Goal: Task Accomplishment & Management: Manage account settings

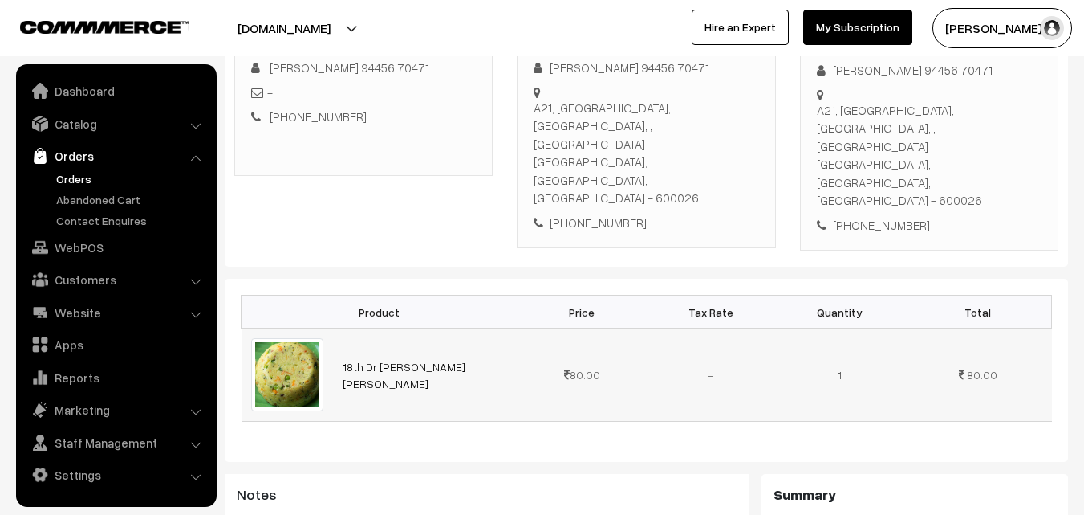
scroll to position [321, 0]
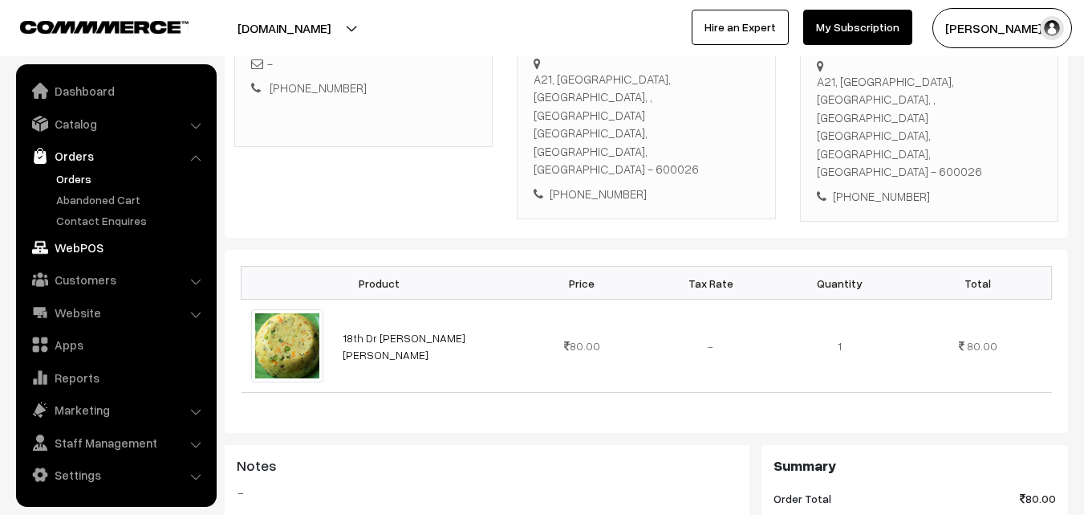
click at [80, 251] on link "WebPOS" at bounding box center [115, 247] width 191 height 29
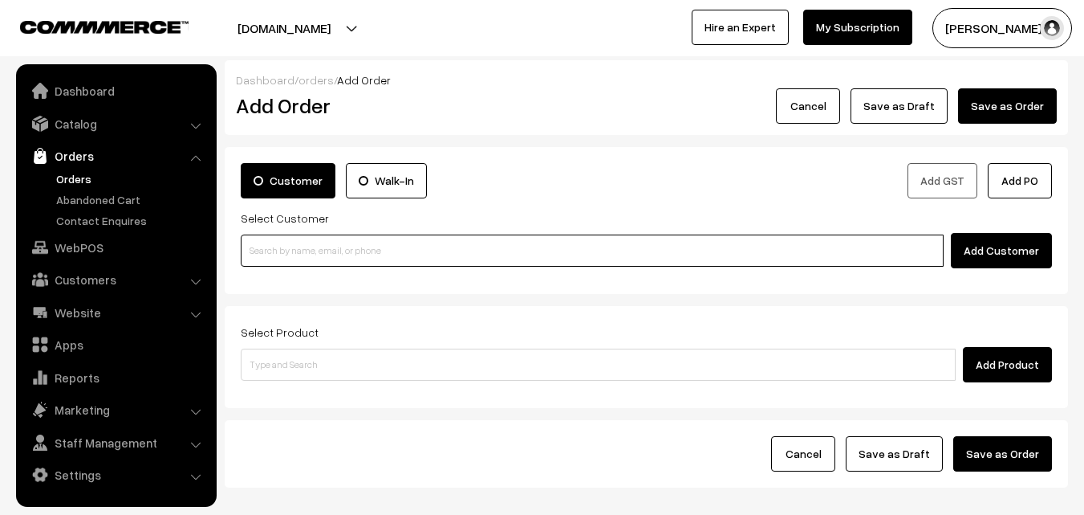
click at [311, 265] on input at bounding box center [592, 250] width 703 height 32
paste input "99417 08308"
click at [283, 237] on input "99417 08308" at bounding box center [592, 250] width 703 height 32
type input "Sivakumar 9941708308 [9941708308]"
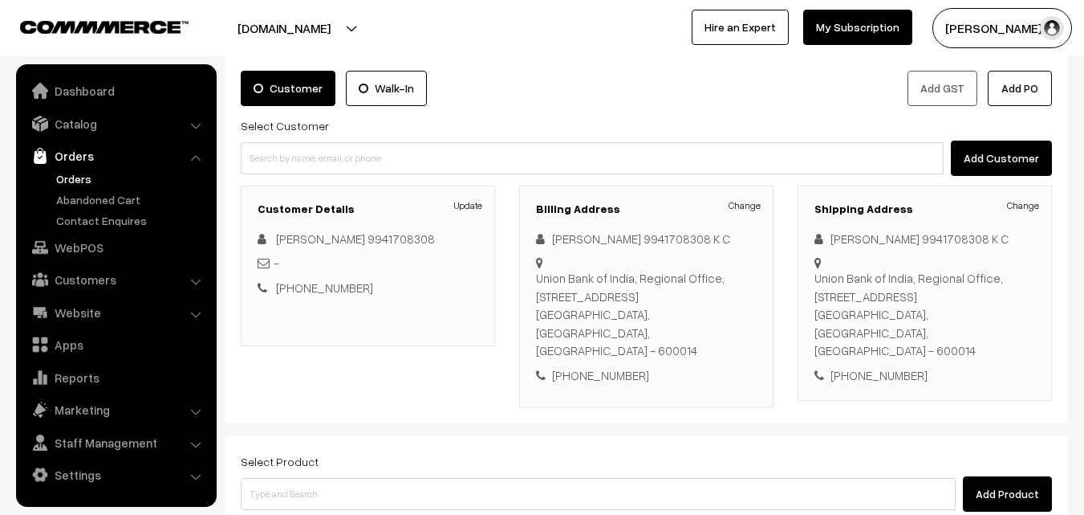
scroll to position [161, 0]
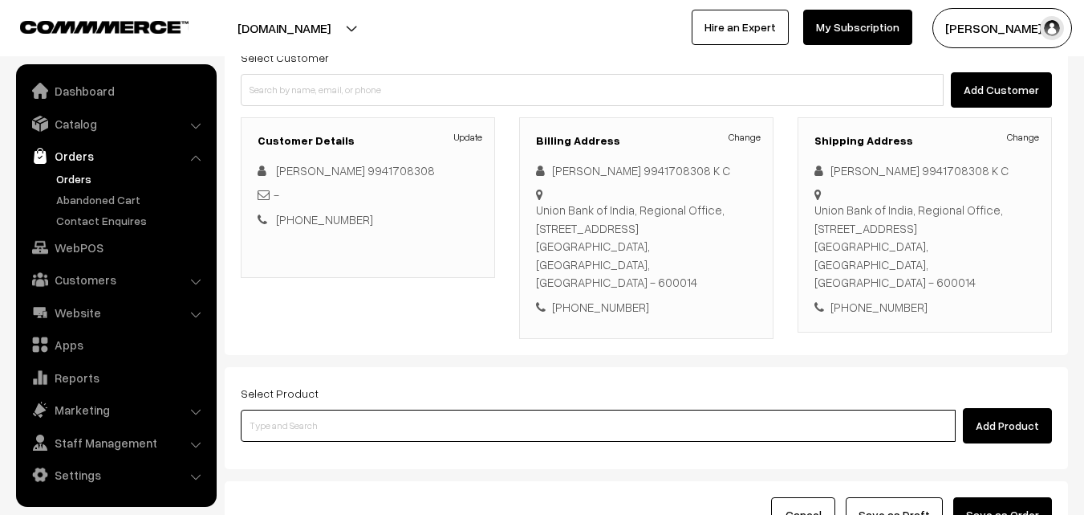
click at [389, 409] on input at bounding box center [598, 425] width 715 height 32
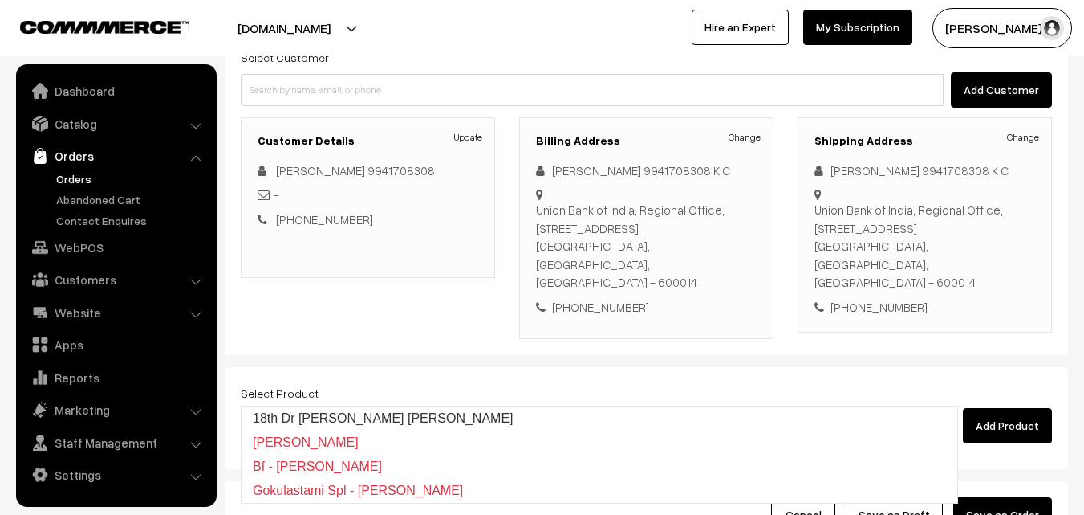
type input "18th Dr Vegitable Rava Kichadi"
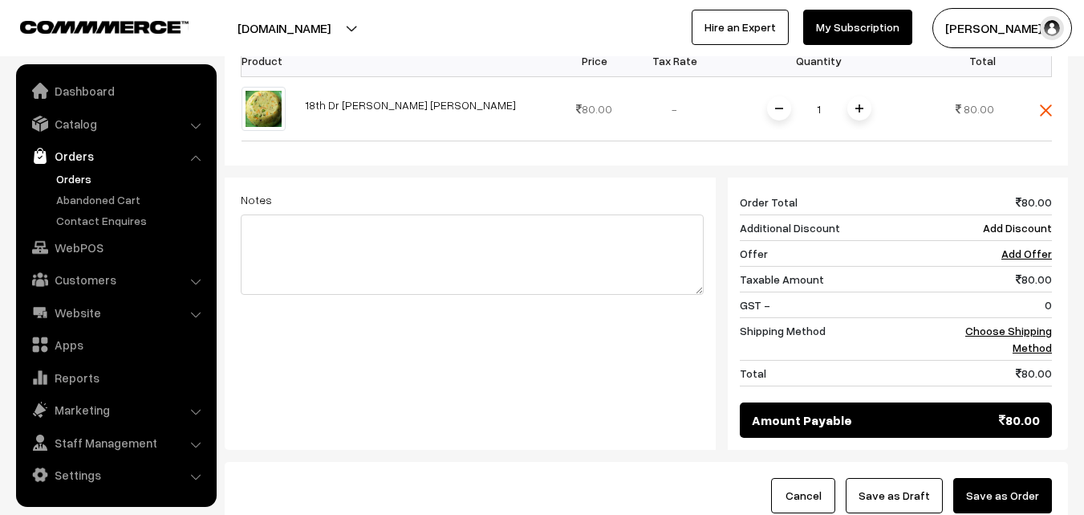
scroll to position [642, 0]
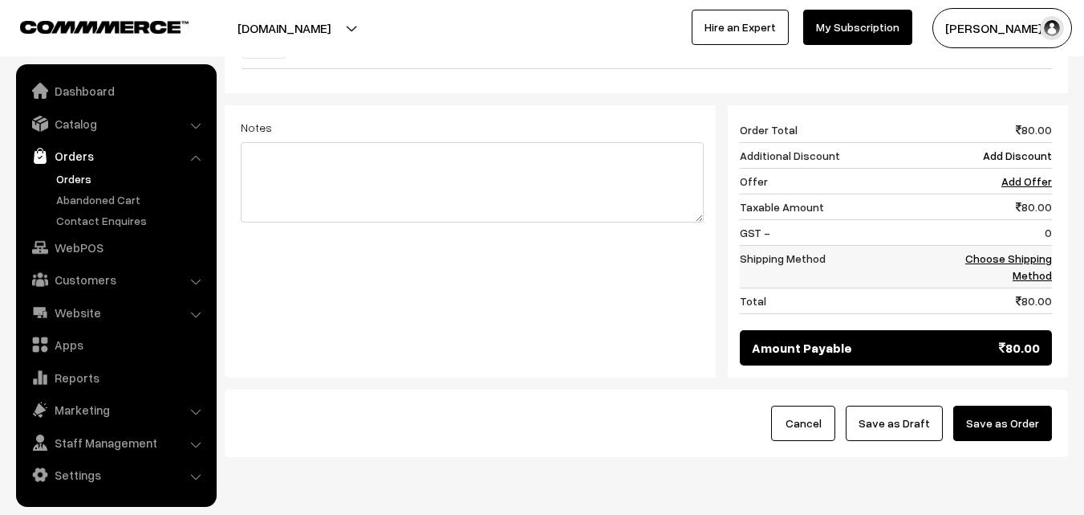
click at [1041, 246] on td "Choose Shipping Method" at bounding box center [1003, 267] width 100 height 43
click at [1043, 251] on link "Choose Shipping Method" at bounding box center [1009, 266] width 87 height 31
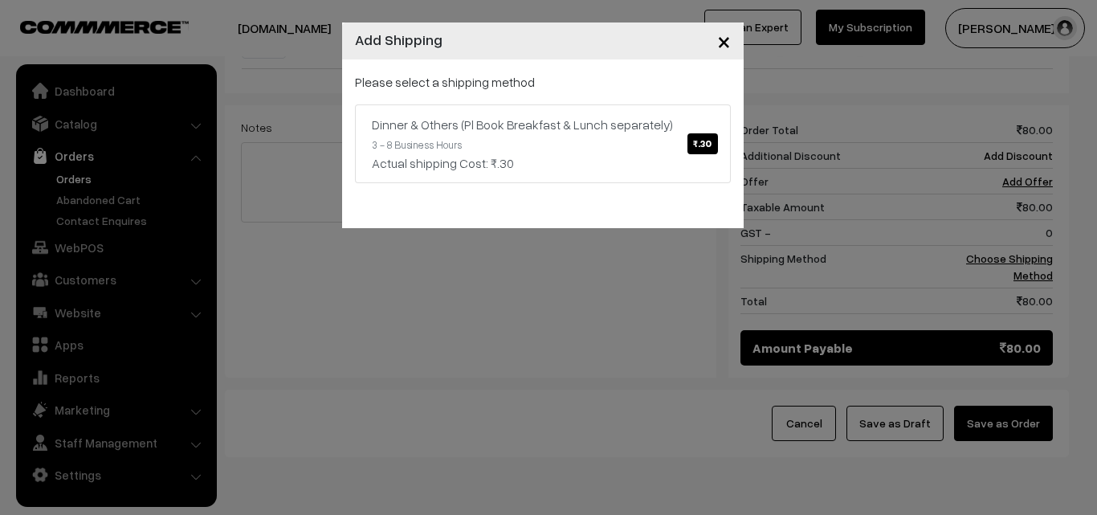
click at [515, 88] on div "Please select a shipping method Dinner & Others (Pl Book Breakfast & Lunch sepa…" at bounding box center [543, 127] width 376 height 111
click at [553, 161] on div "Actual shipping Cost: ₹.30" at bounding box center [543, 162] width 342 height 19
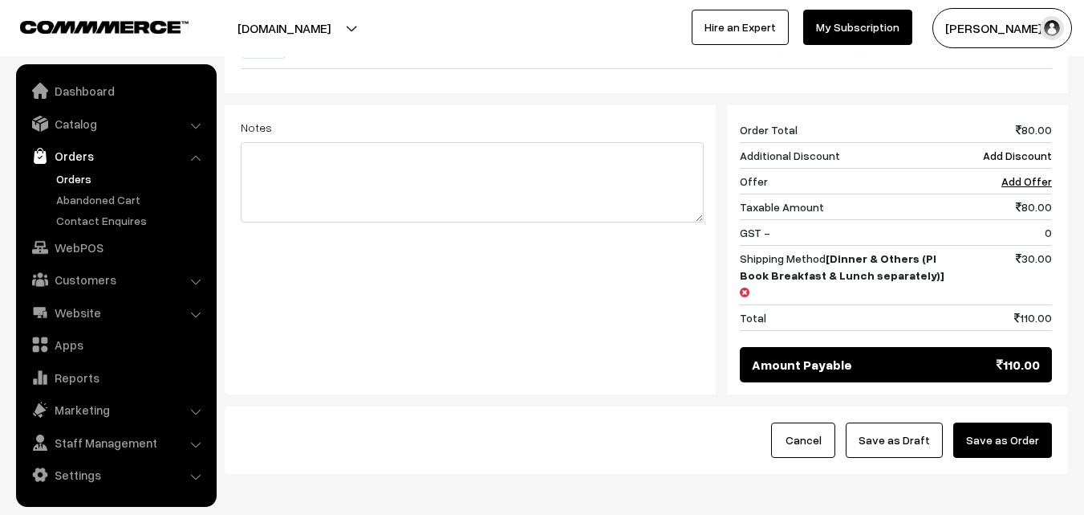
click at [885, 422] on button "Save as Draft" at bounding box center [894, 439] width 97 height 35
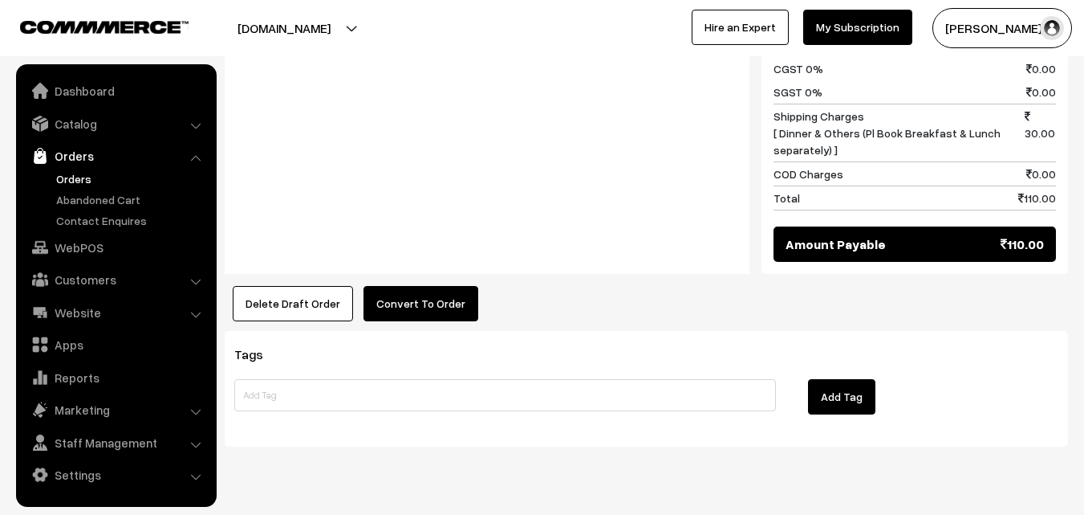
click at [417, 286] on button "Convert To Order" at bounding box center [421, 303] width 115 height 35
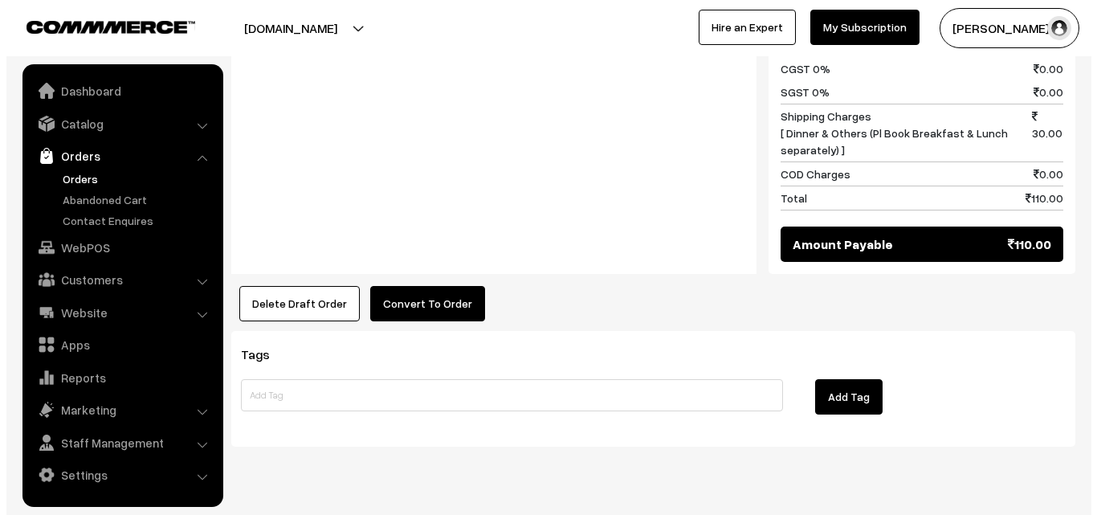
scroll to position [827, 0]
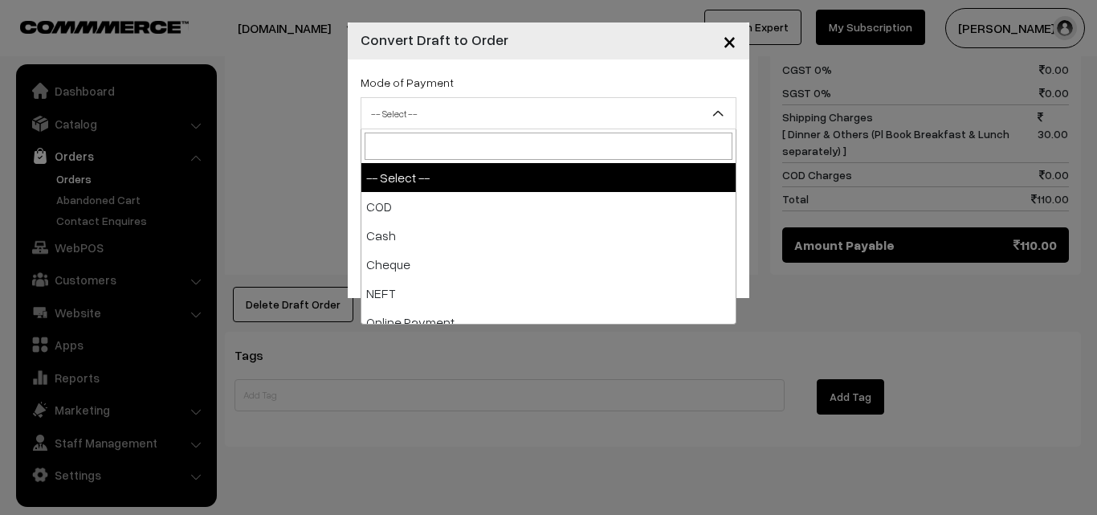
click at [493, 126] on span "-- Select --" at bounding box center [548, 114] width 374 height 28
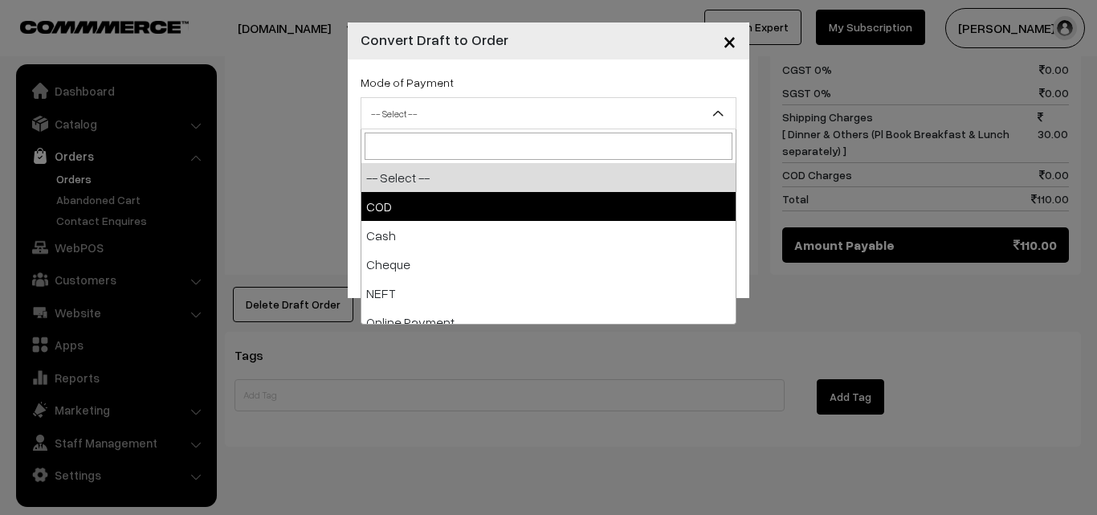
select select "1"
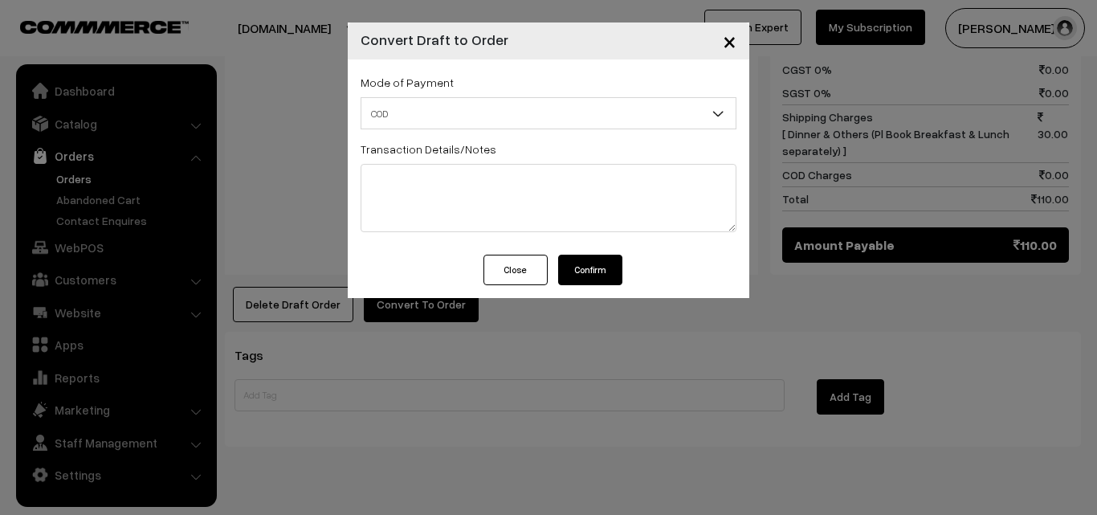
click at [576, 266] on button "Confirm" at bounding box center [590, 269] width 64 height 31
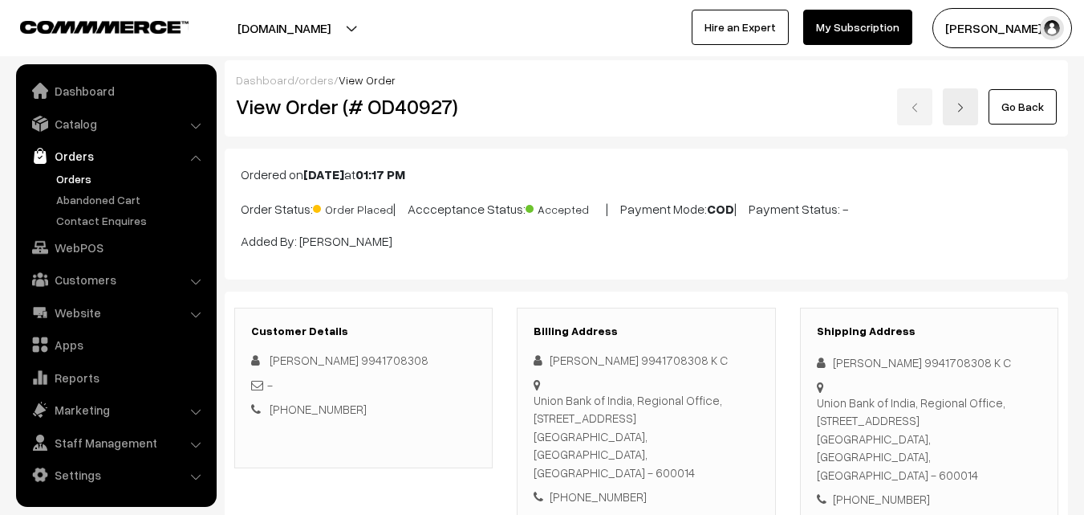
scroll to position [826, 0]
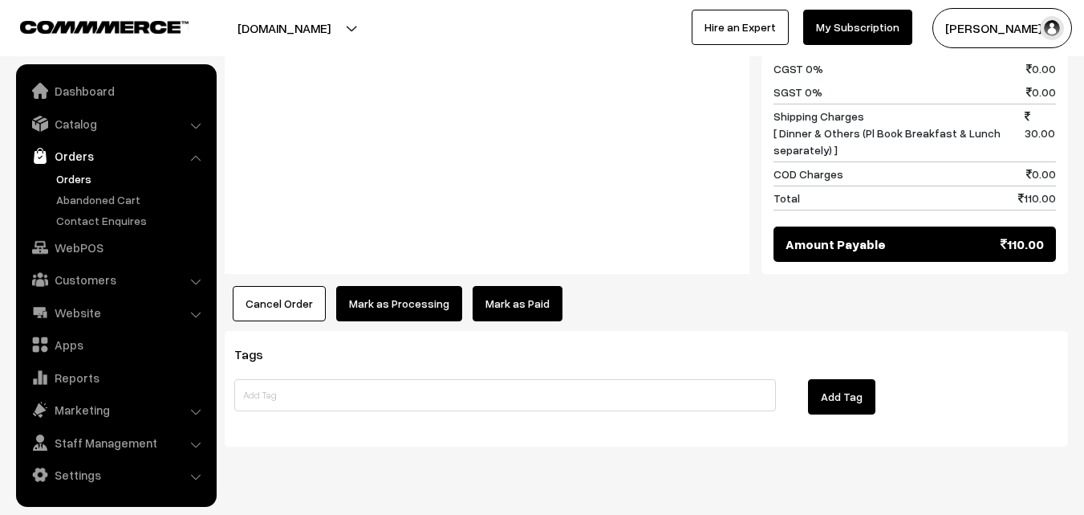
click at [421, 286] on button "Mark as Processing" at bounding box center [399, 303] width 126 height 35
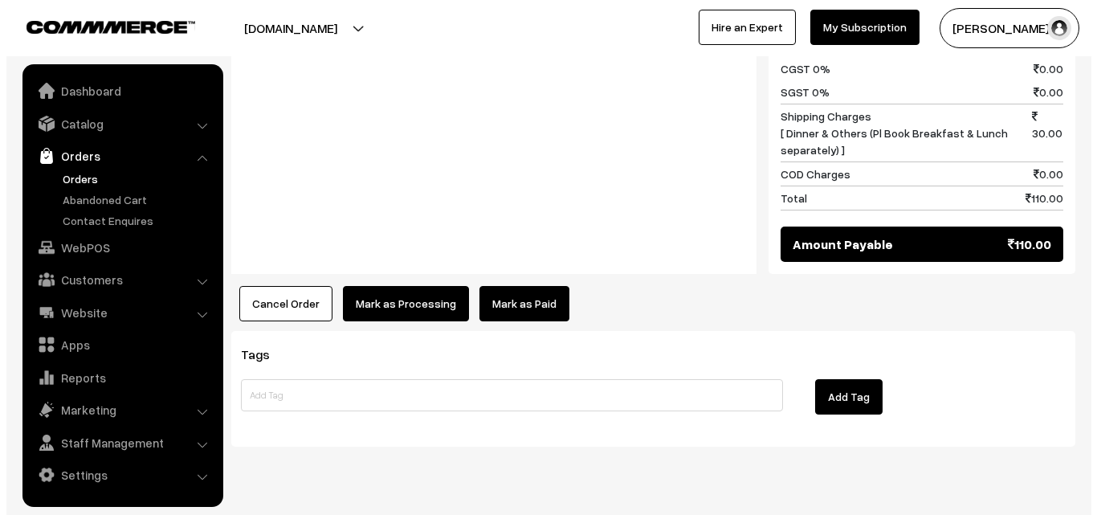
scroll to position [827, 0]
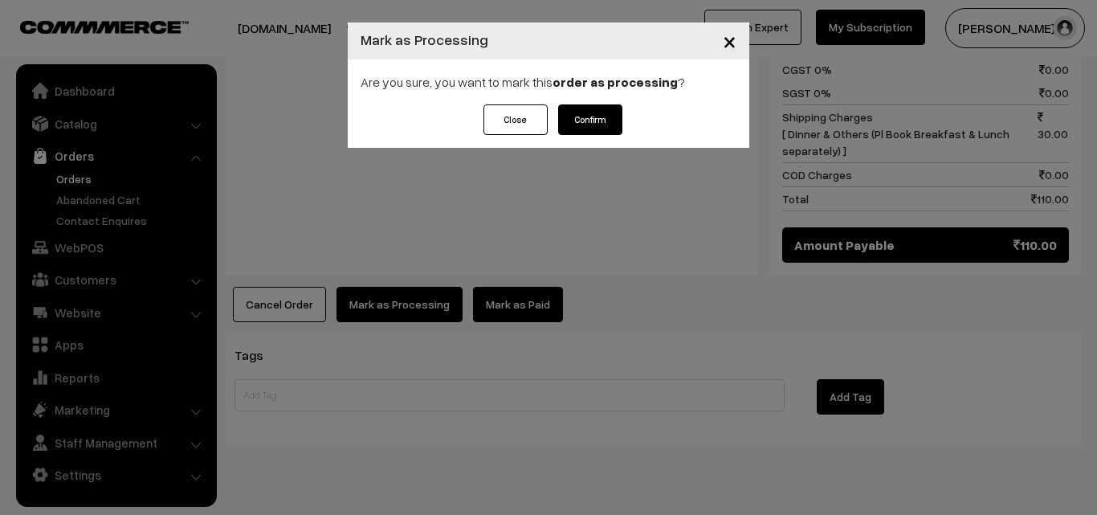
click at [599, 128] on button "Confirm" at bounding box center [590, 119] width 64 height 31
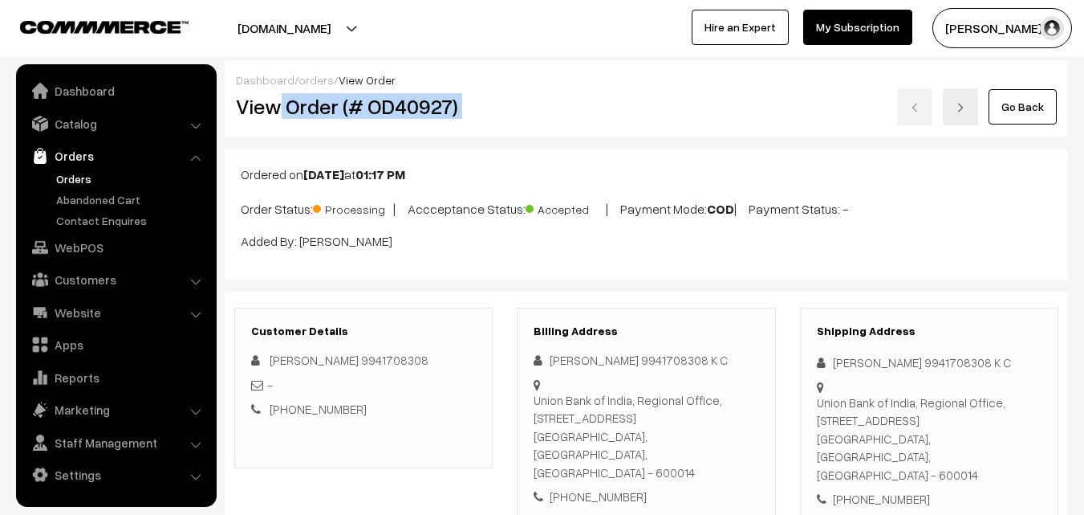
drag, startPoint x: 283, startPoint y: 114, endPoint x: 552, endPoint y: 95, distance: 270.4
click at [590, 93] on div "View Order (# OD40927) Go Back" at bounding box center [646, 106] width 845 height 37
copy div "Order (# OD40927)"
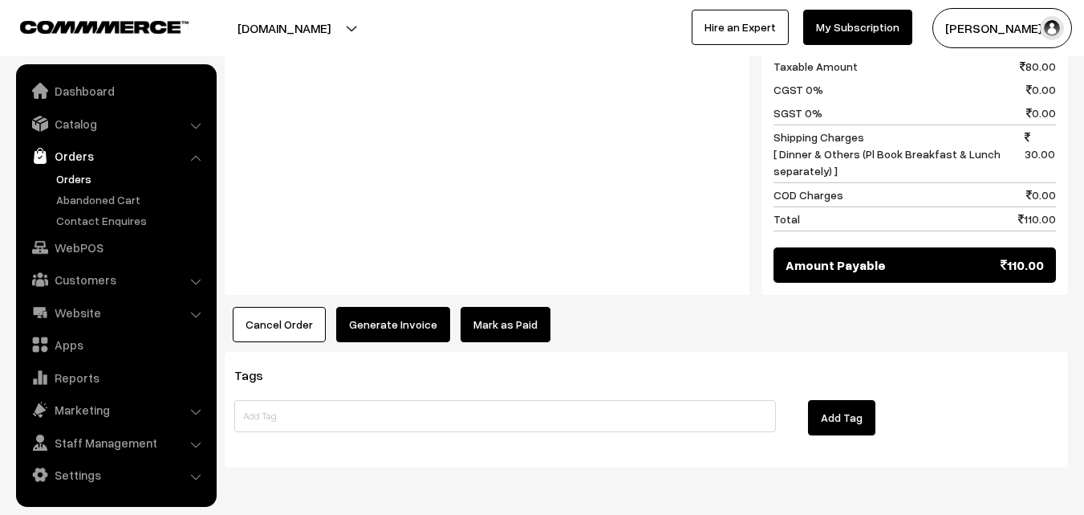
scroll to position [826, 0]
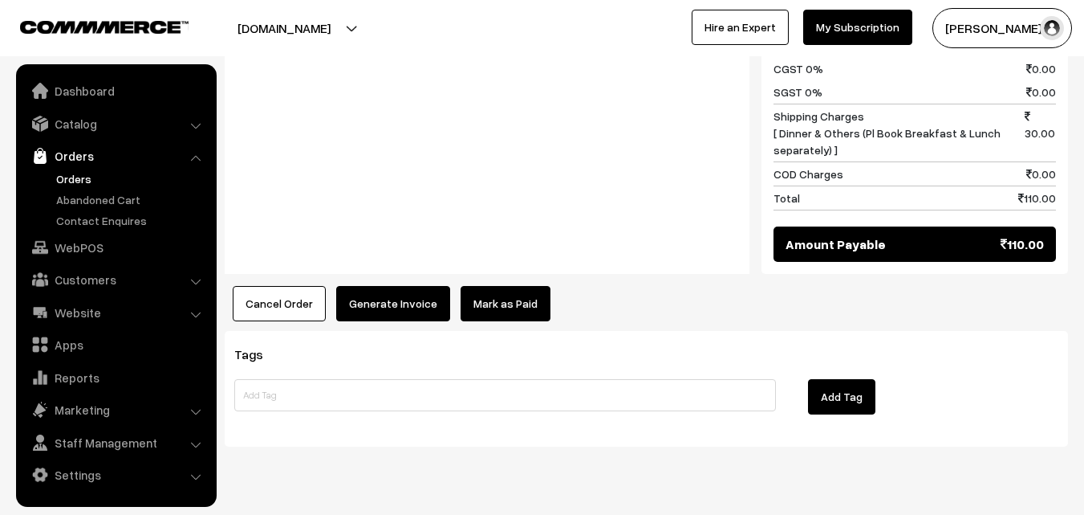
click at [380, 286] on button "Generate Invoice" at bounding box center [393, 303] width 114 height 35
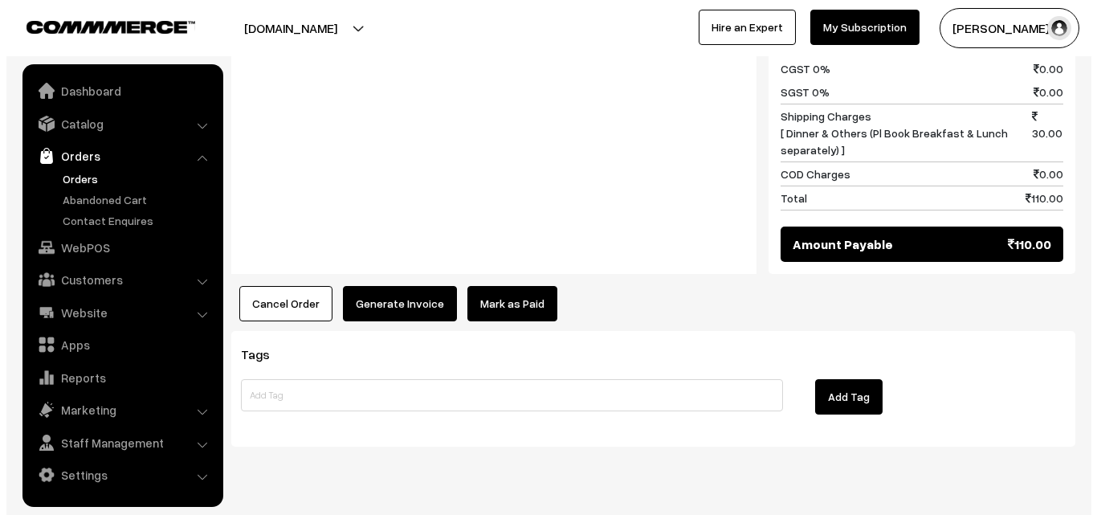
scroll to position [827, 0]
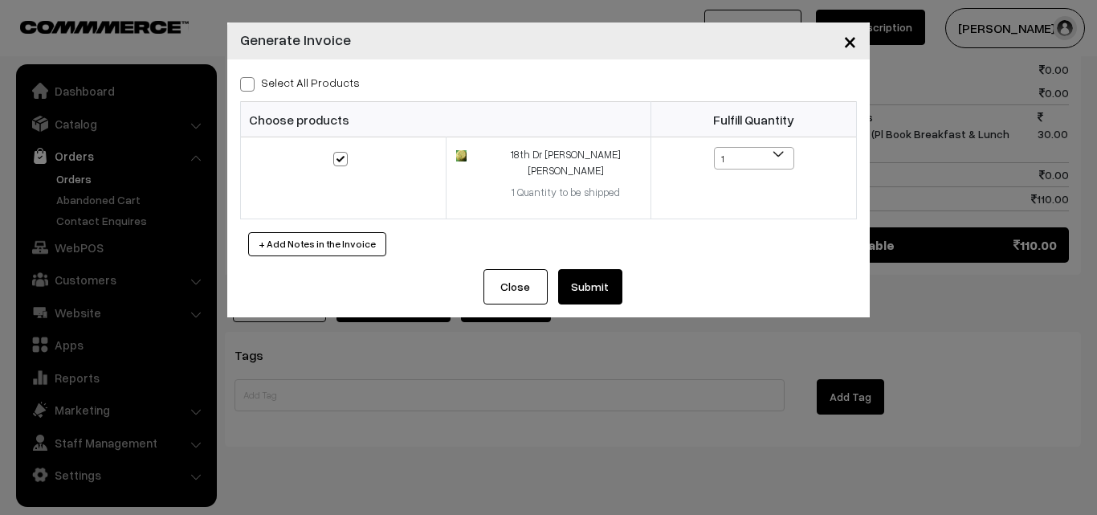
click at [592, 273] on button "Submit" at bounding box center [590, 286] width 64 height 35
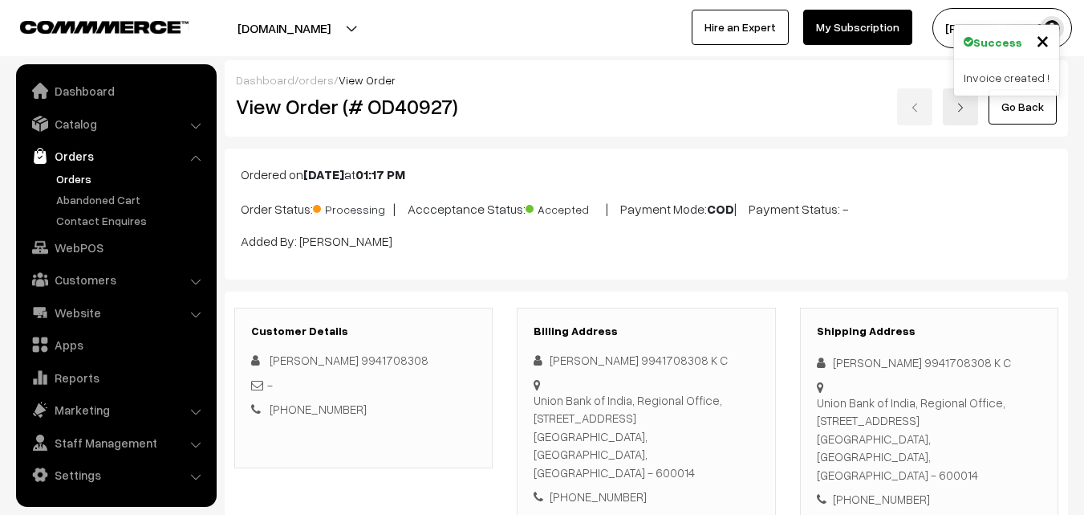
scroll to position [826, 0]
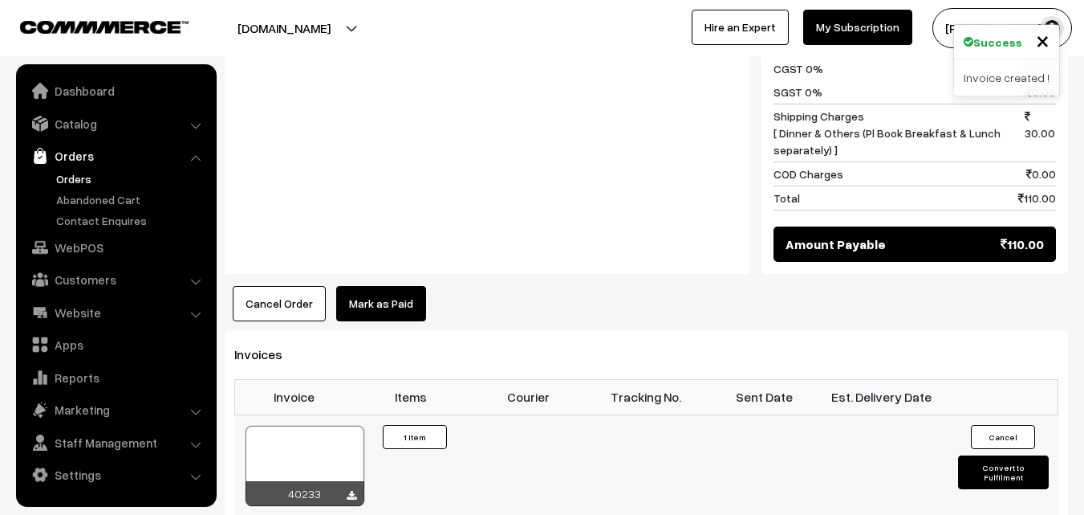
click at [292, 433] on div at bounding box center [305, 465] width 119 height 80
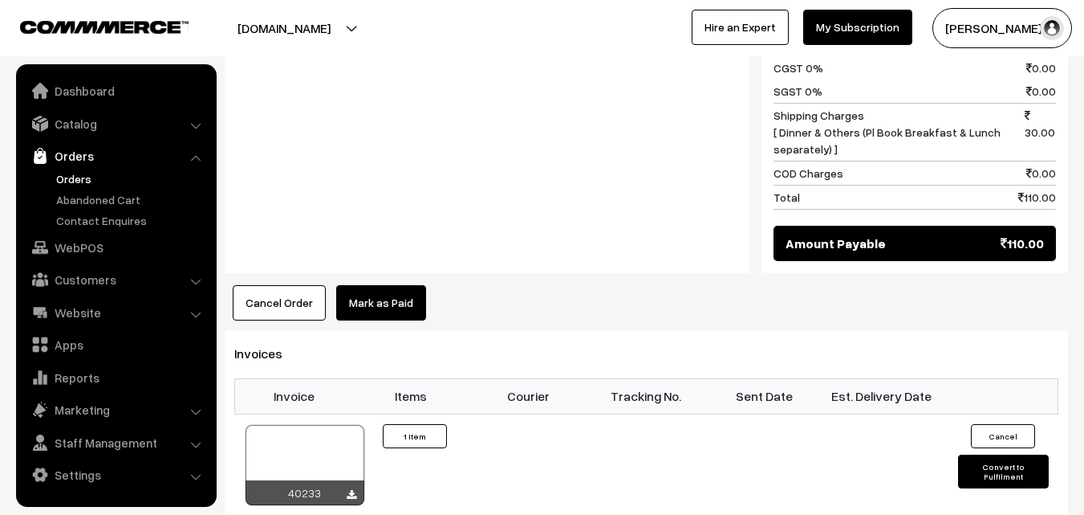
click at [96, 175] on link "Orders" at bounding box center [131, 178] width 159 height 17
